Goal: Transaction & Acquisition: Book appointment/travel/reservation

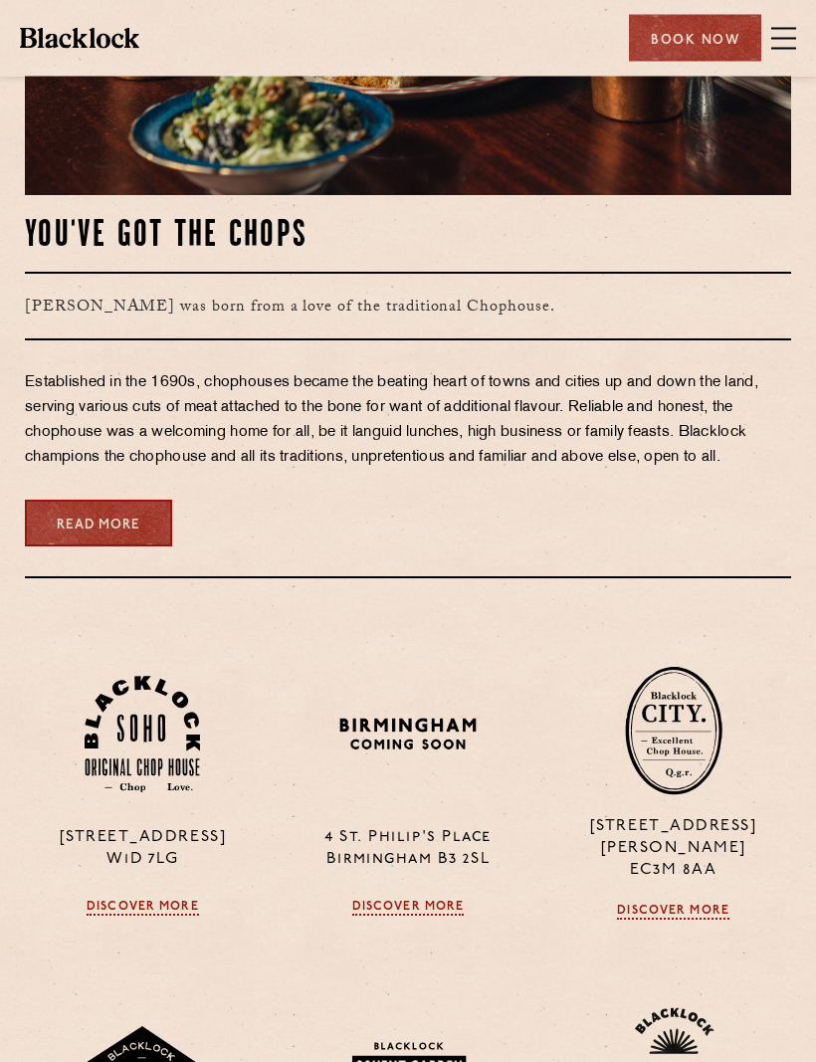
scroll to position [1291, 0]
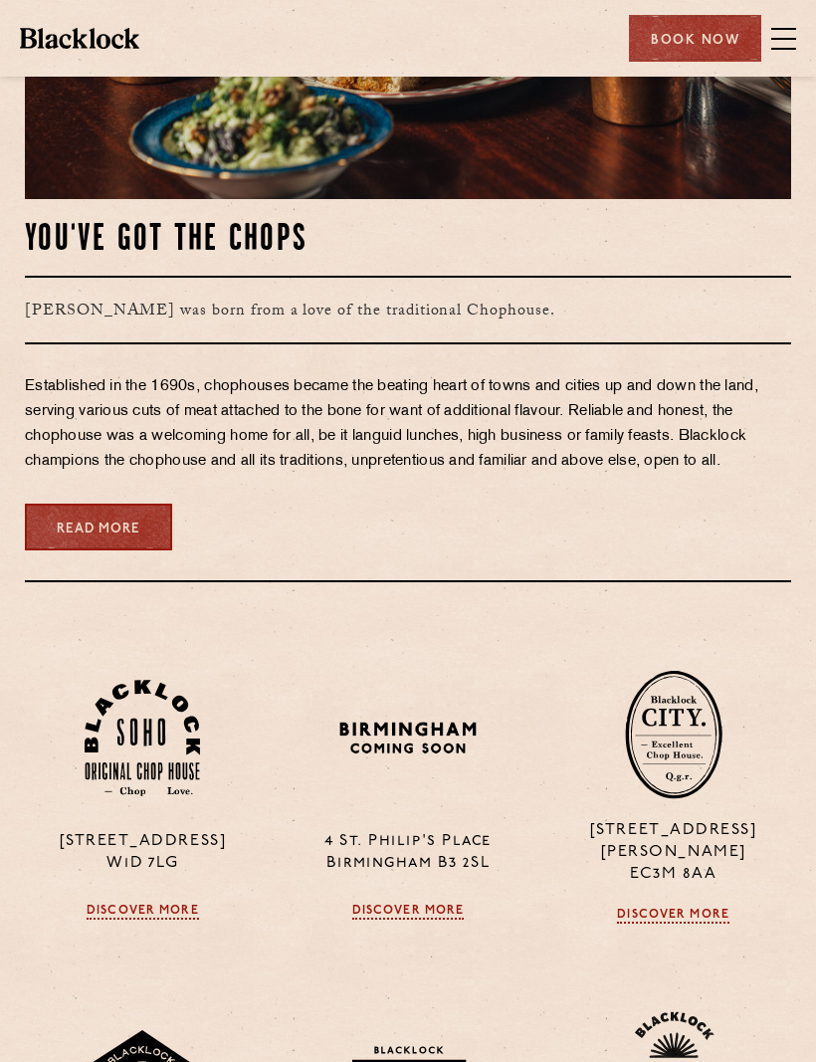
click at [701, 47] on div "Book Now" at bounding box center [695, 38] width 132 height 47
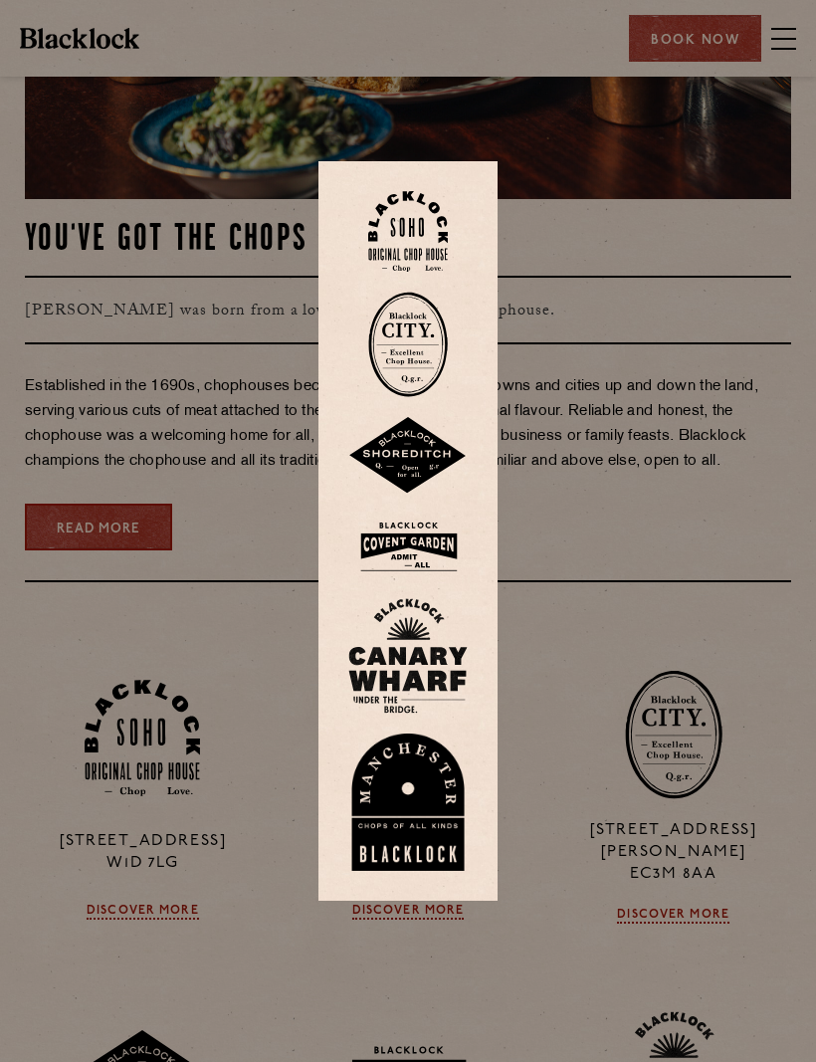
click at [701, 50] on div at bounding box center [408, 531] width 816 height 1062
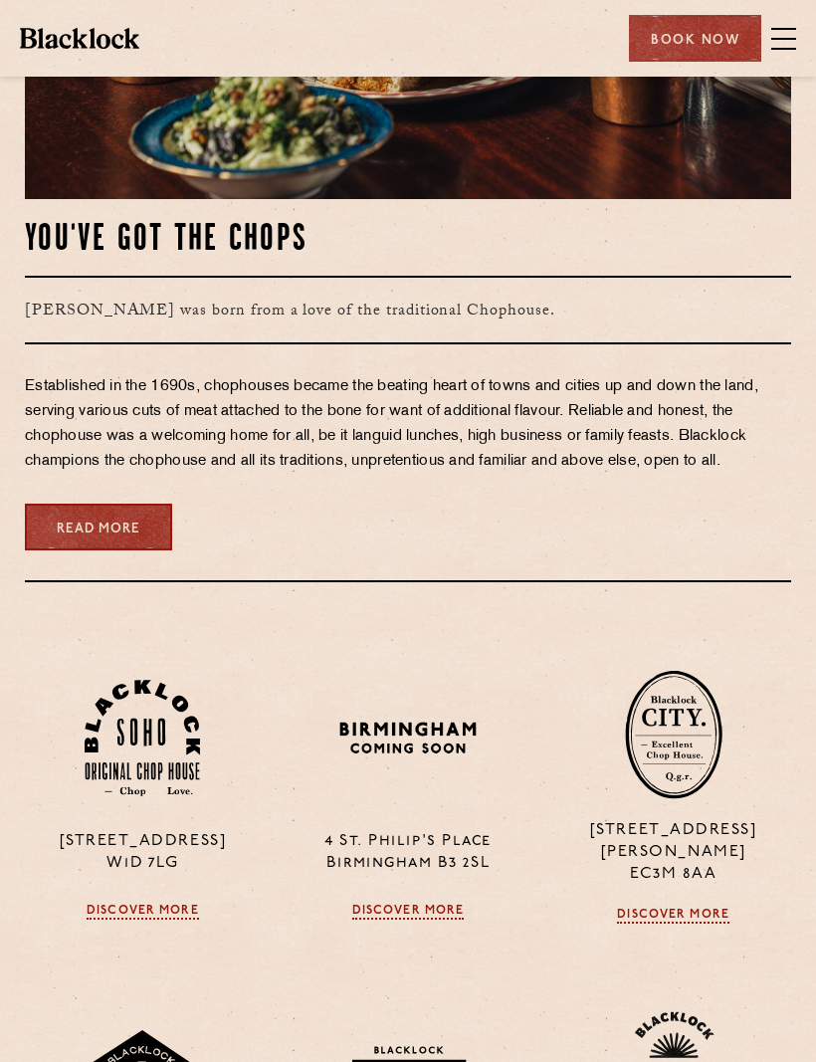
click at [712, 43] on div "Book Now" at bounding box center [695, 38] width 132 height 47
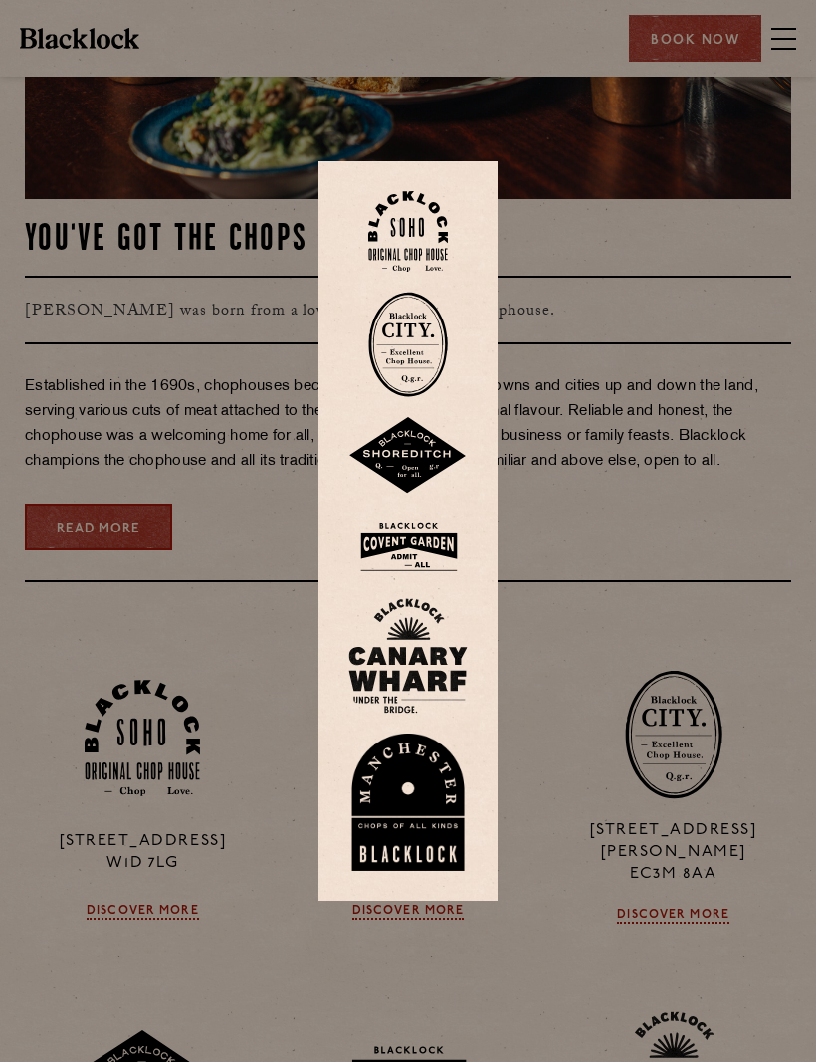
click at [667, 532] on div at bounding box center [408, 531] width 816 height 1062
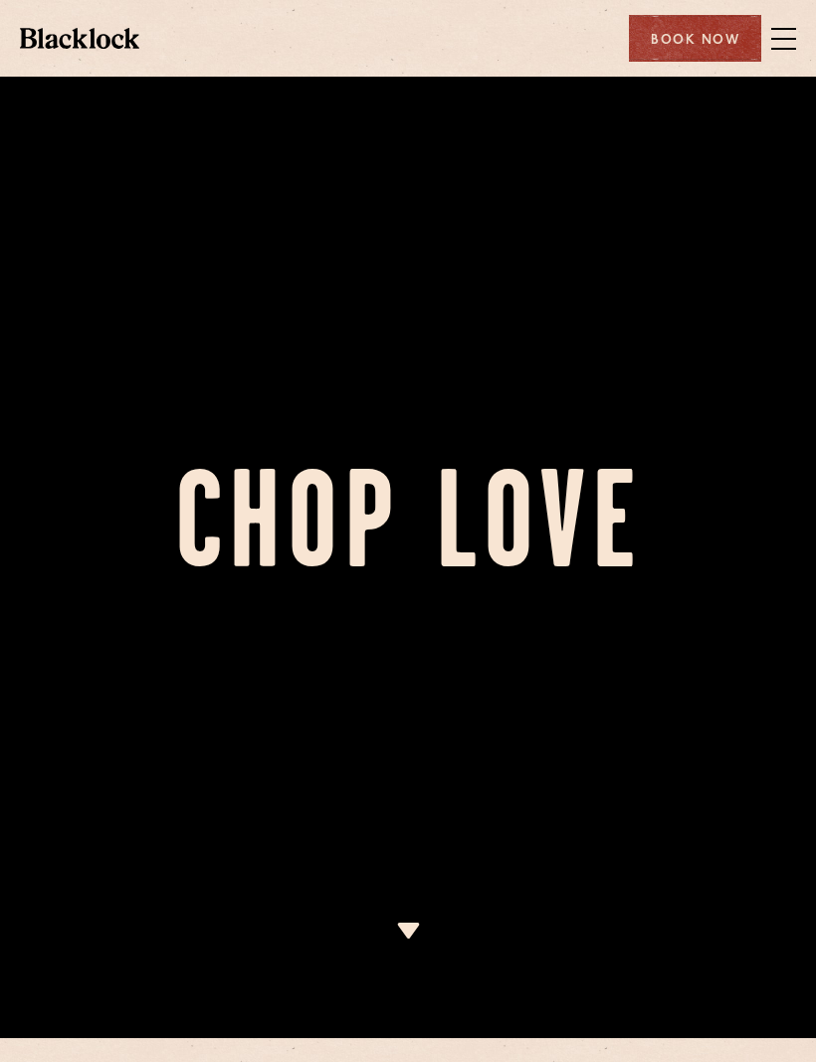
scroll to position [0, 0]
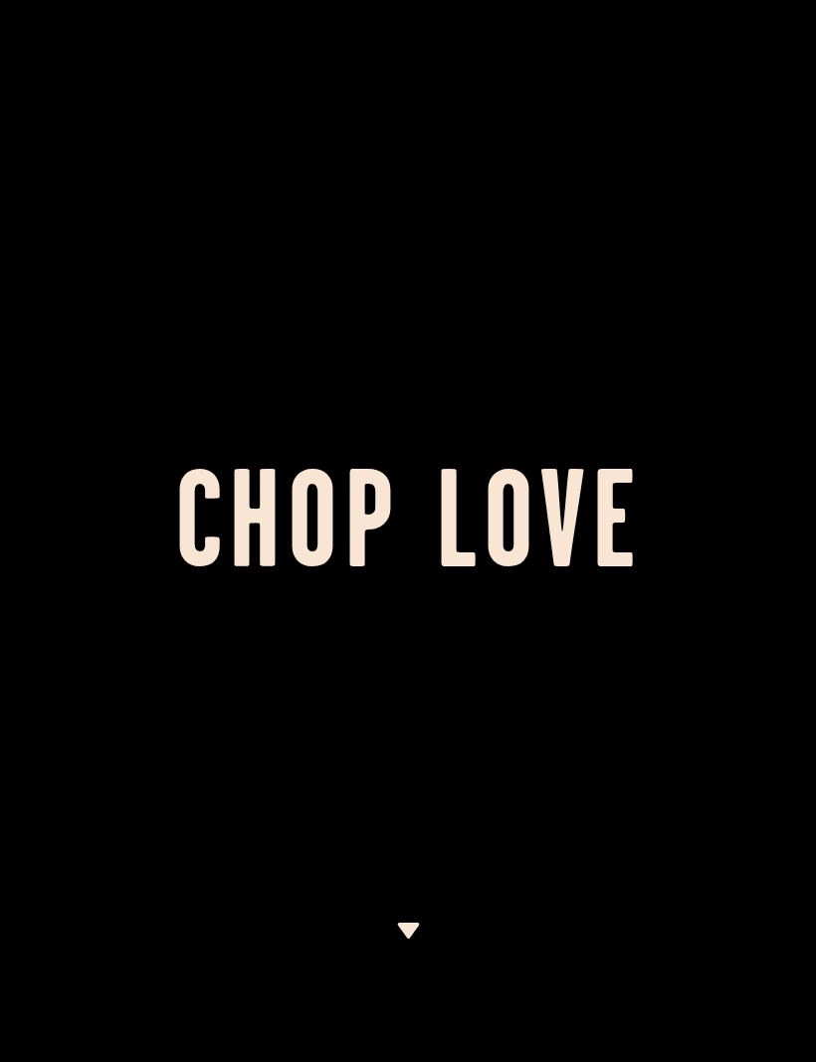
click at [668, 129] on div at bounding box center [408, 531] width 816 height 1062
click at [788, 49] on div at bounding box center [408, 531] width 816 height 1062
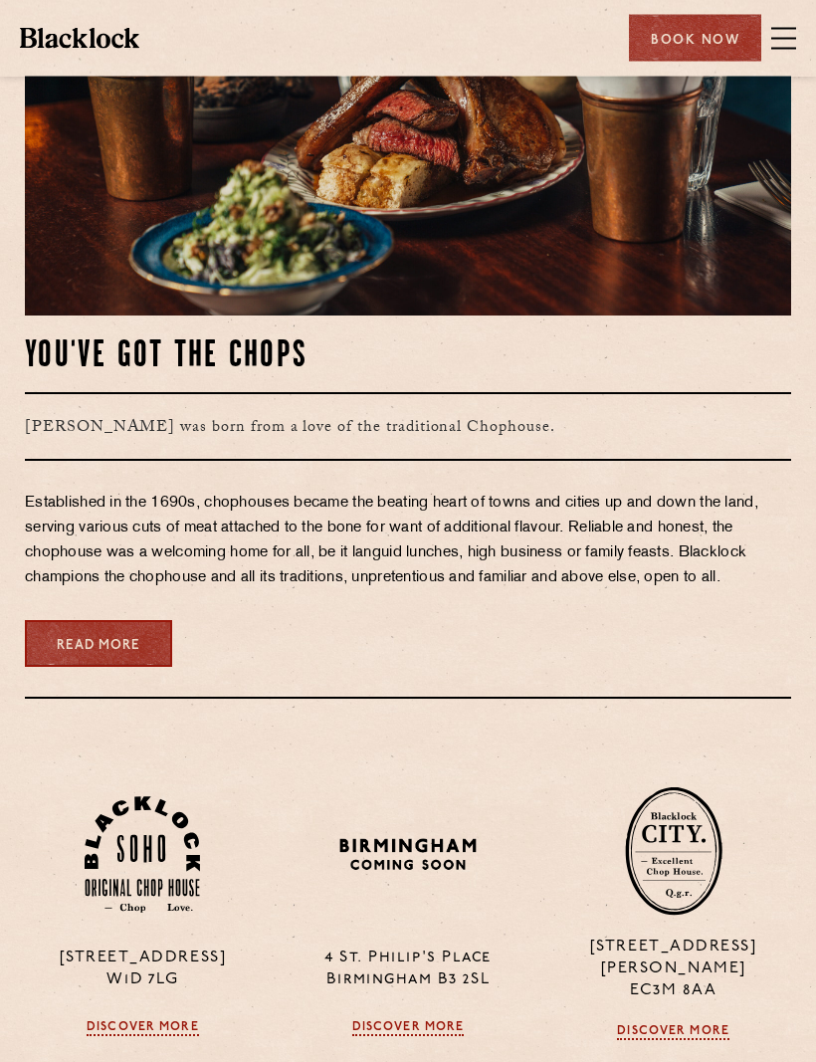
scroll to position [1175, 0]
click at [702, 37] on div "Book Now" at bounding box center [695, 38] width 132 height 47
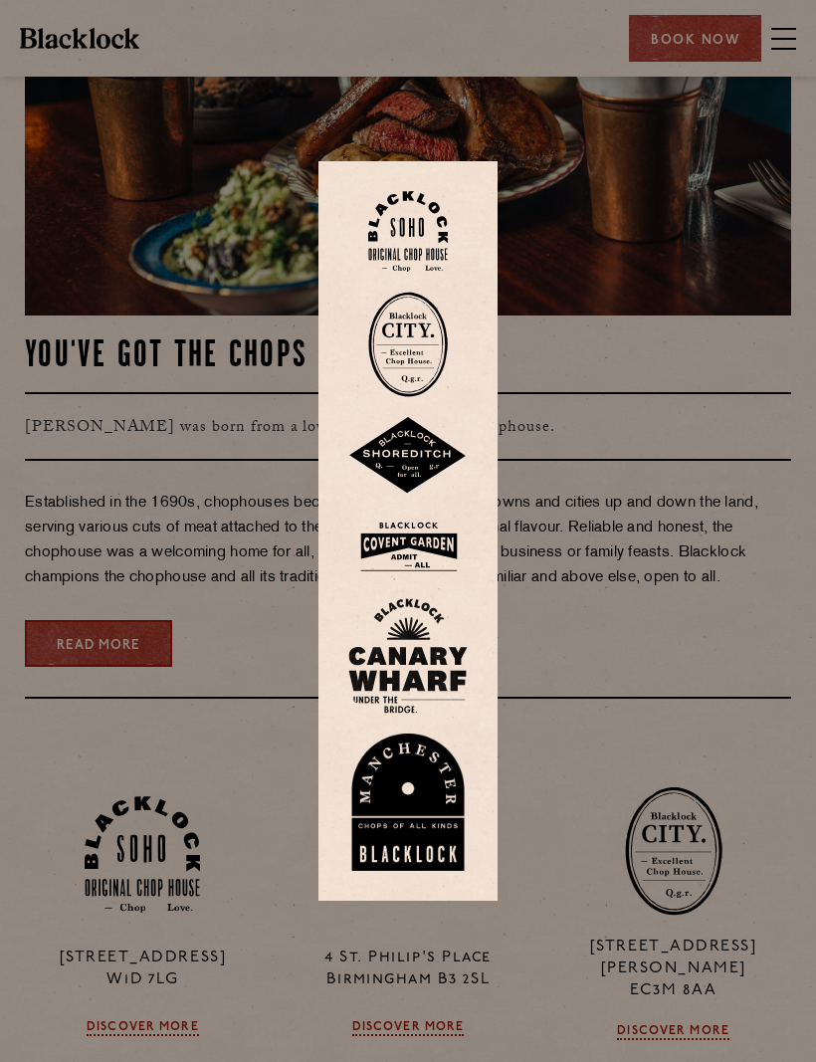
click at [422, 579] on img at bounding box center [407, 547] width 119 height 65
